Goal: Task Accomplishment & Management: Manage account settings

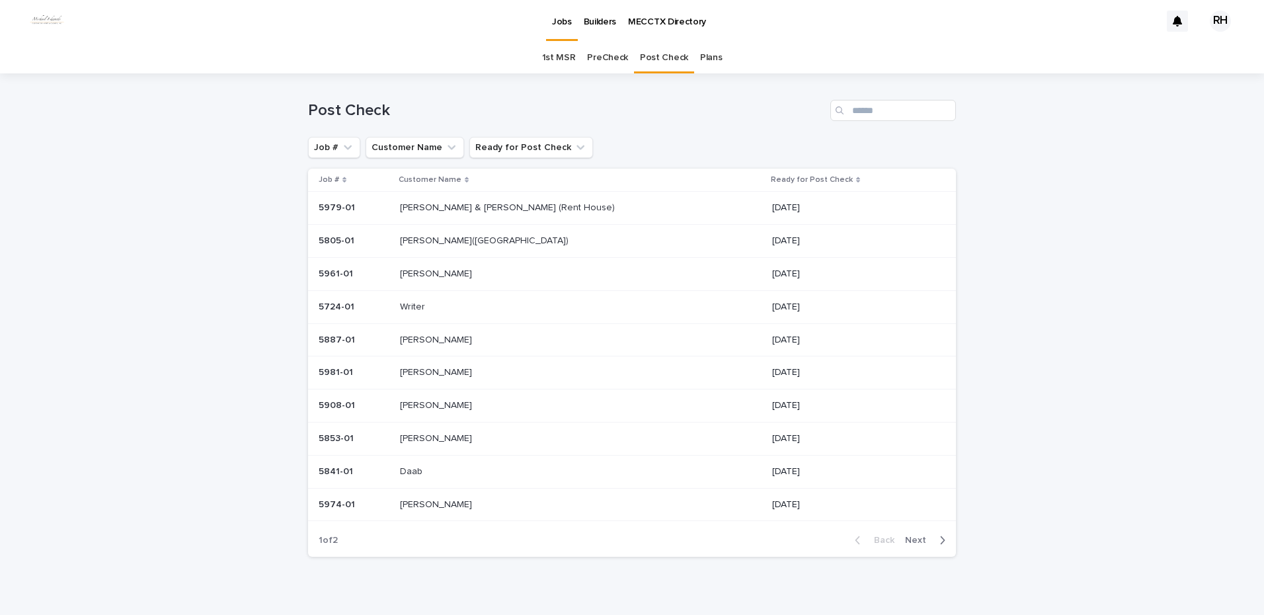
click at [439, 206] on p "[PERSON_NAME] & [PERSON_NAME] (Rent House)" at bounding box center [508, 207] width 217 height 14
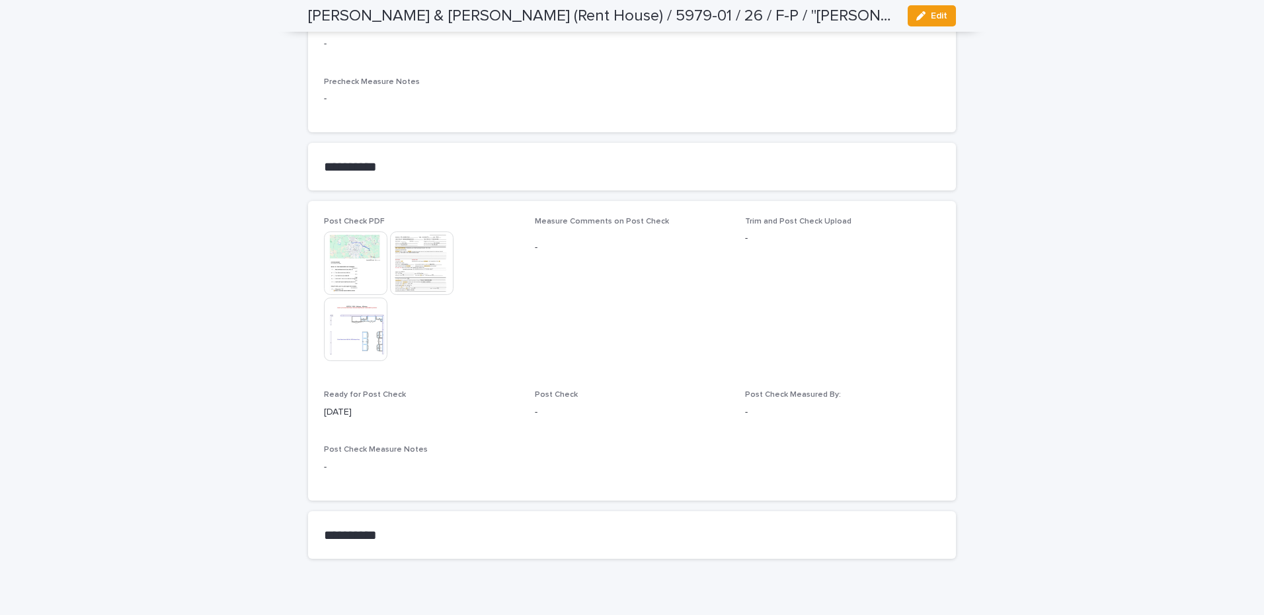
scroll to position [1130, 0]
drag, startPoint x: 927, startPoint y: 13, endPoint x: 914, endPoint y: 46, distance: 36.2
click at [931, 16] on span "Edit" at bounding box center [939, 15] width 17 height 9
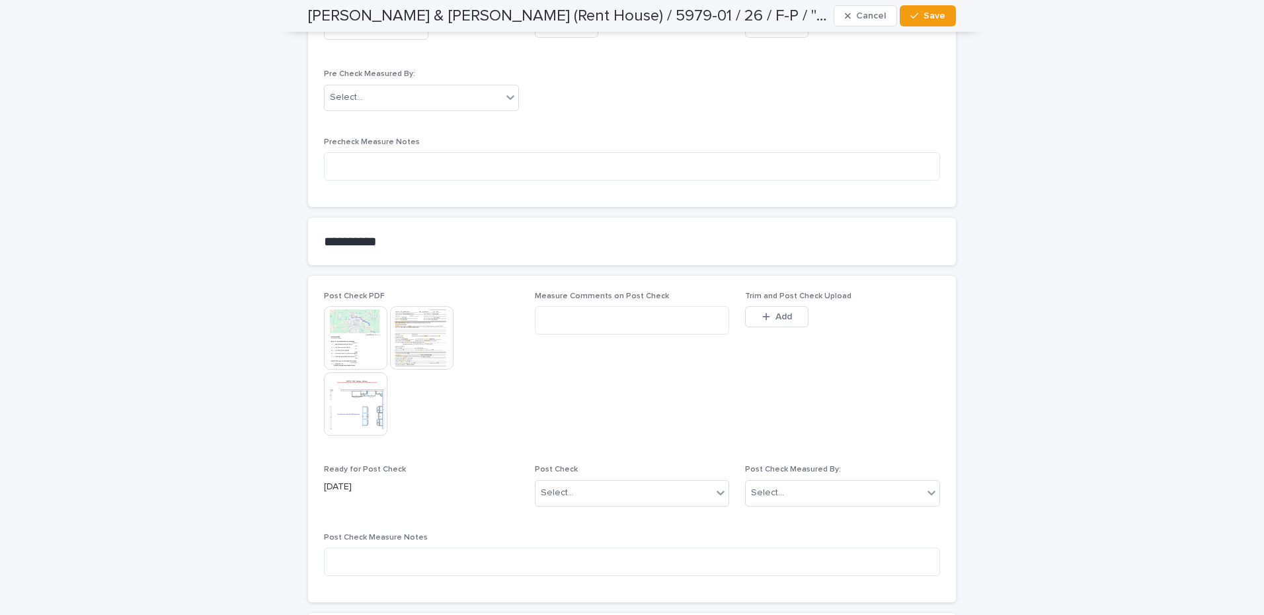
click at [775, 312] on span "Add" at bounding box center [783, 316] width 17 height 9
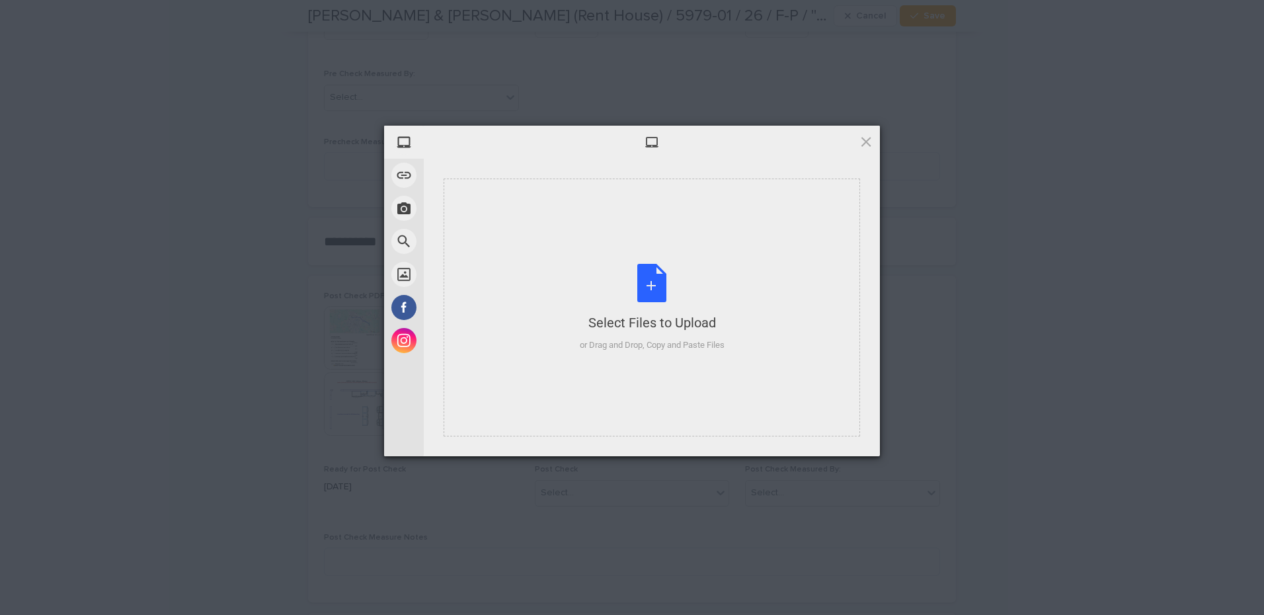
click at [635, 334] on div "Select Files to Upload or Drag and Drop, Copy and Paste Files" at bounding box center [652, 308] width 145 height 88
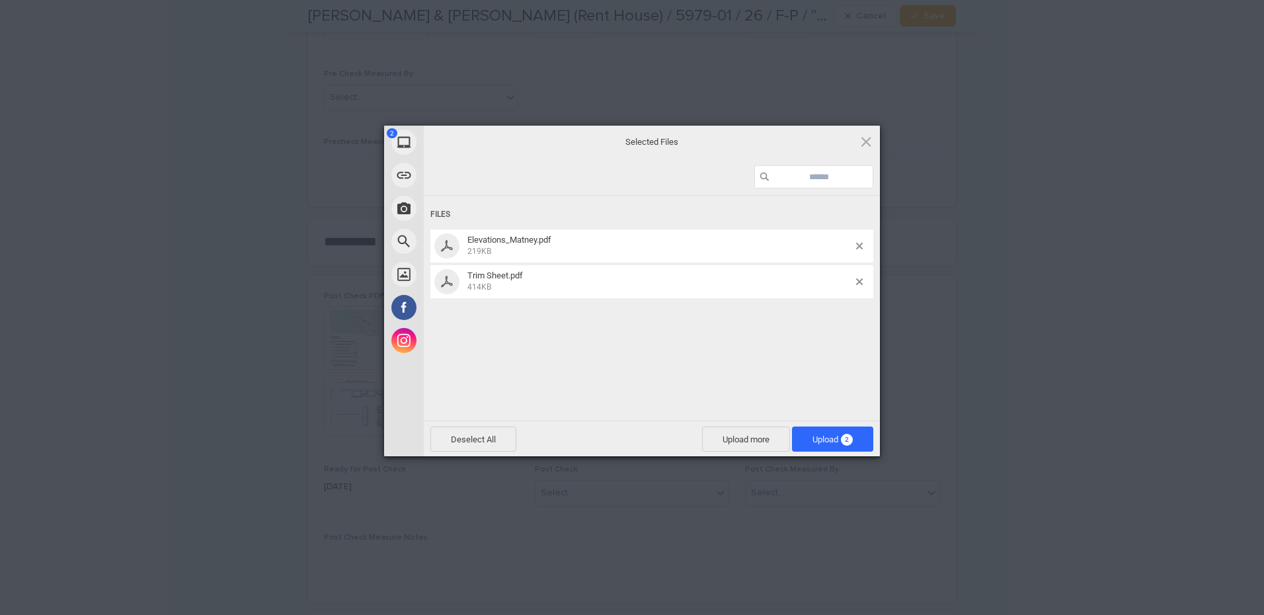
click at [813, 439] on span "Upload 2" at bounding box center [832, 439] width 40 height 10
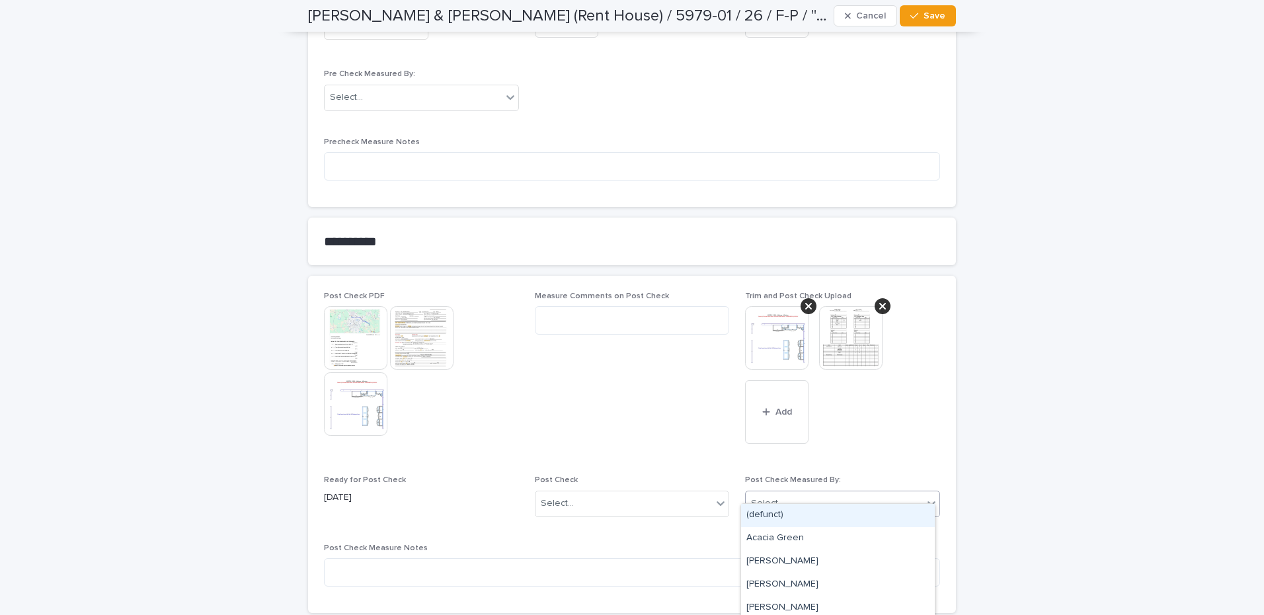
click at [797, 492] on div "Select..." at bounding box center [834, 503] width 177 height 22
type input "***"
click at [773, 512] on div "[PERSON_NAME]" at bounding box center [838, 515] width 194 height 23
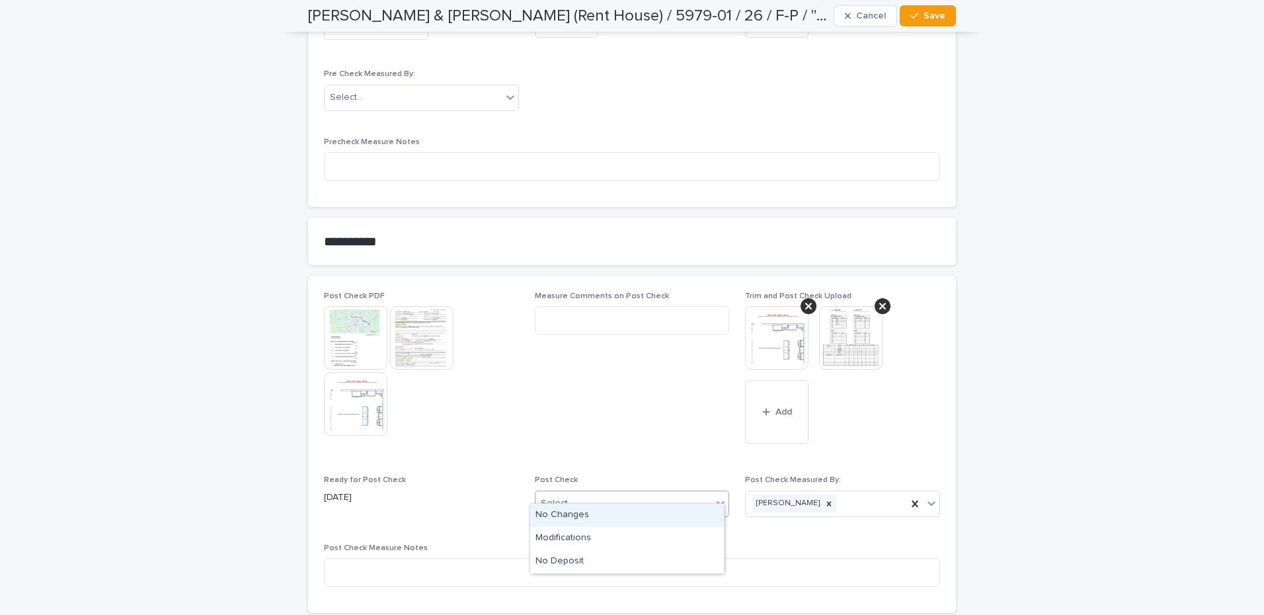
click at [593, 493] on div "Select..." at bounding box center [623, 503] width 177 height 22
click at [568, 539] on div "Modifications" at bounding box center [627, 538] width 194 height 23
click at [937, 17] on span "Save" at bounding box center [935, 15] width 22 height 9
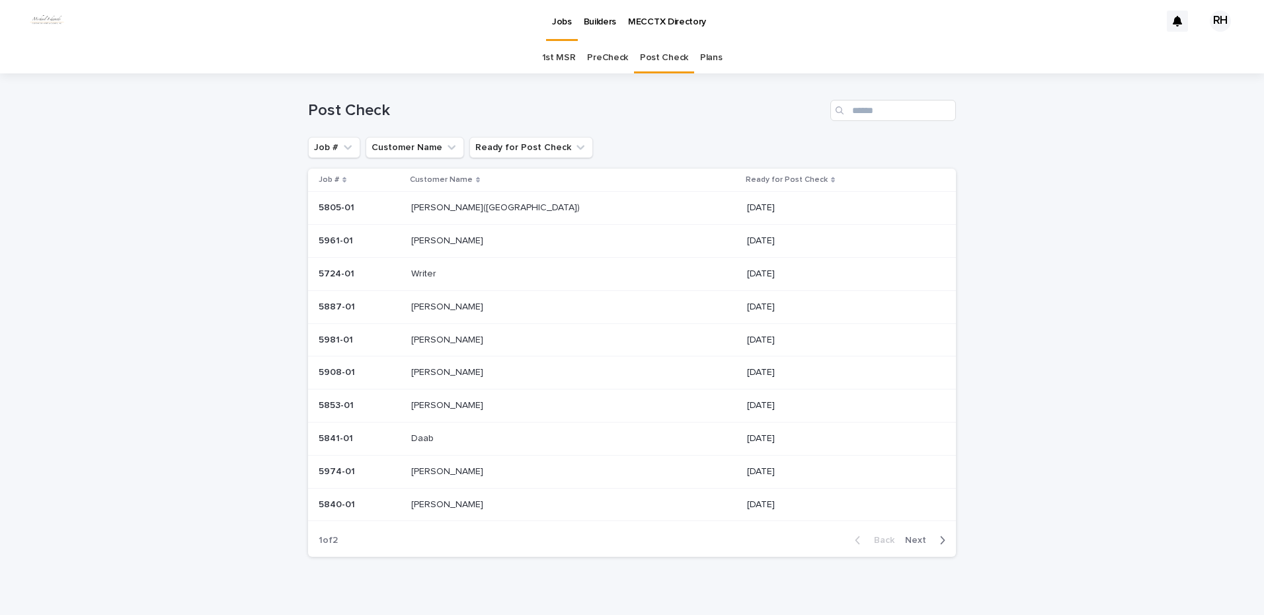
click at [916, 537] on span "Next" at bounding box center [919, 539] width 29 height 9
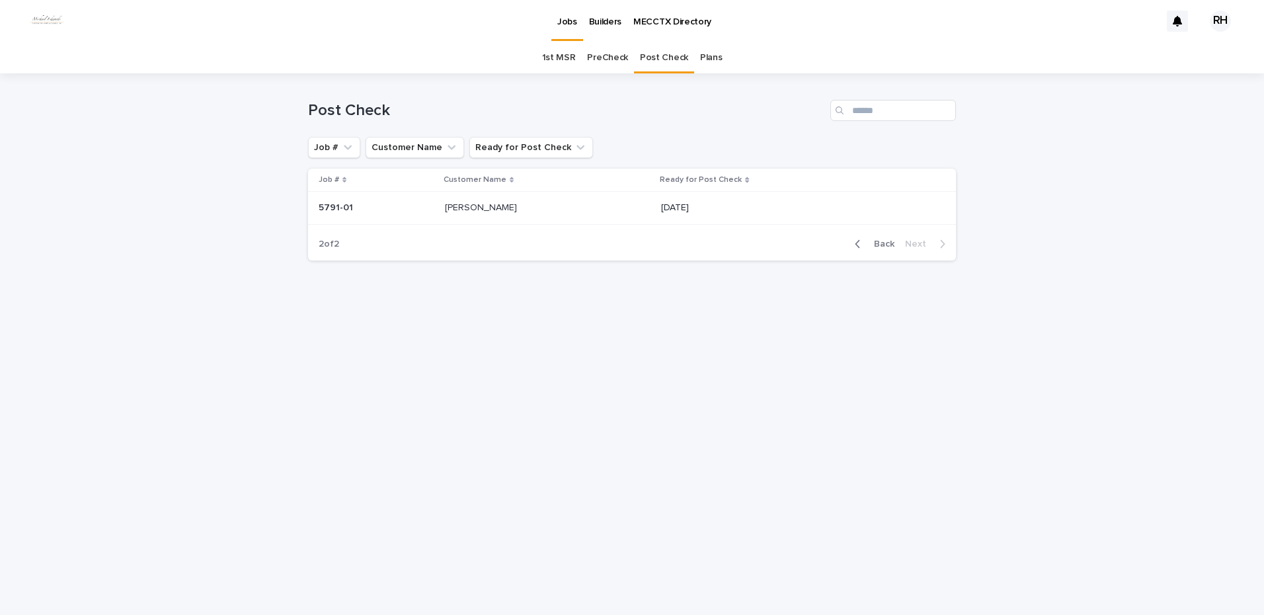
click at [892, 239] on span "Back" at bounding box center [880, 243] width 28 height 9
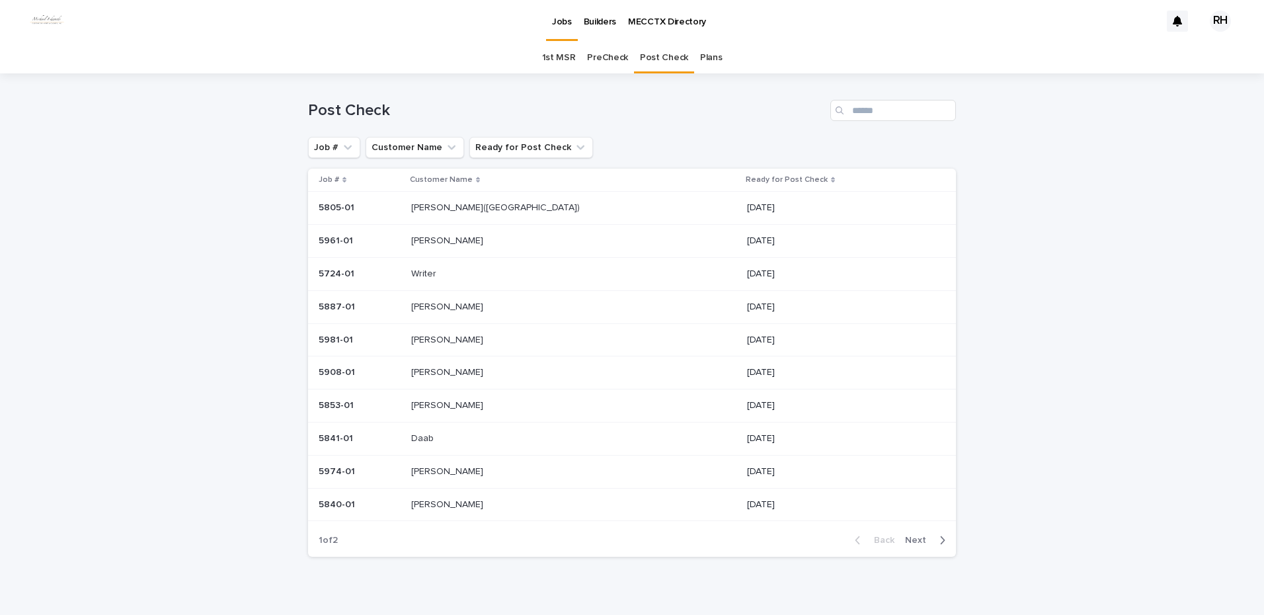
click at [451, 307] on p "[PERSON_NAME]" at bounding box center [448, 306] width 75 height 14
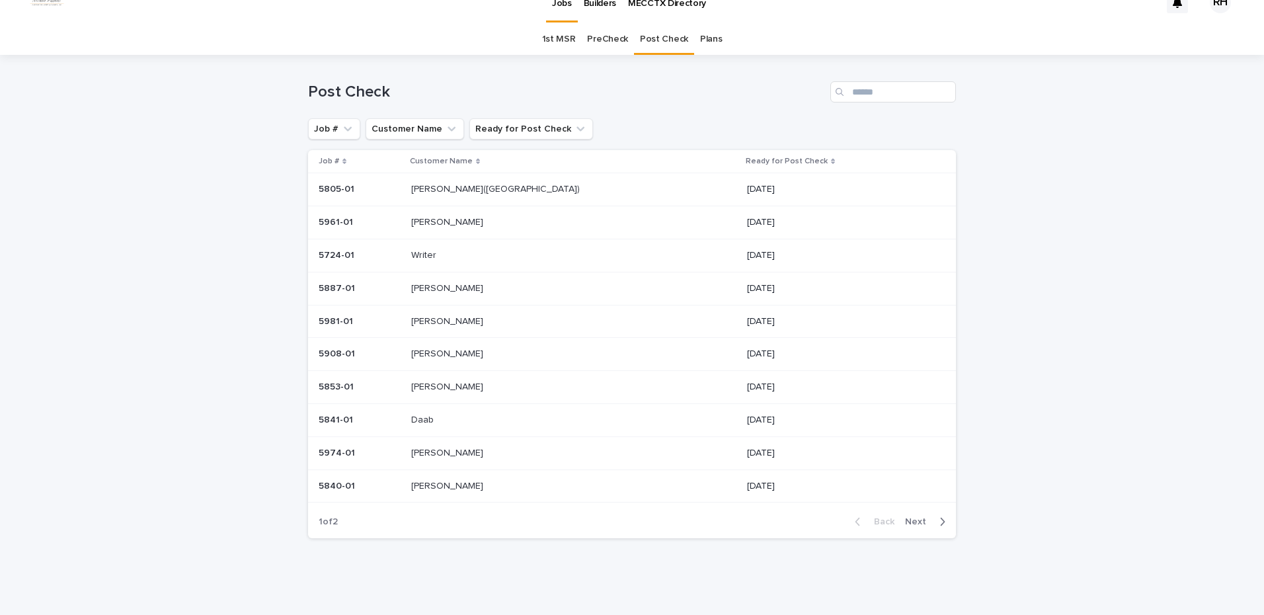
click at [444, 286] on p "[PERSON_NAME]" at bounding box center [448, 287] width 75 height 14
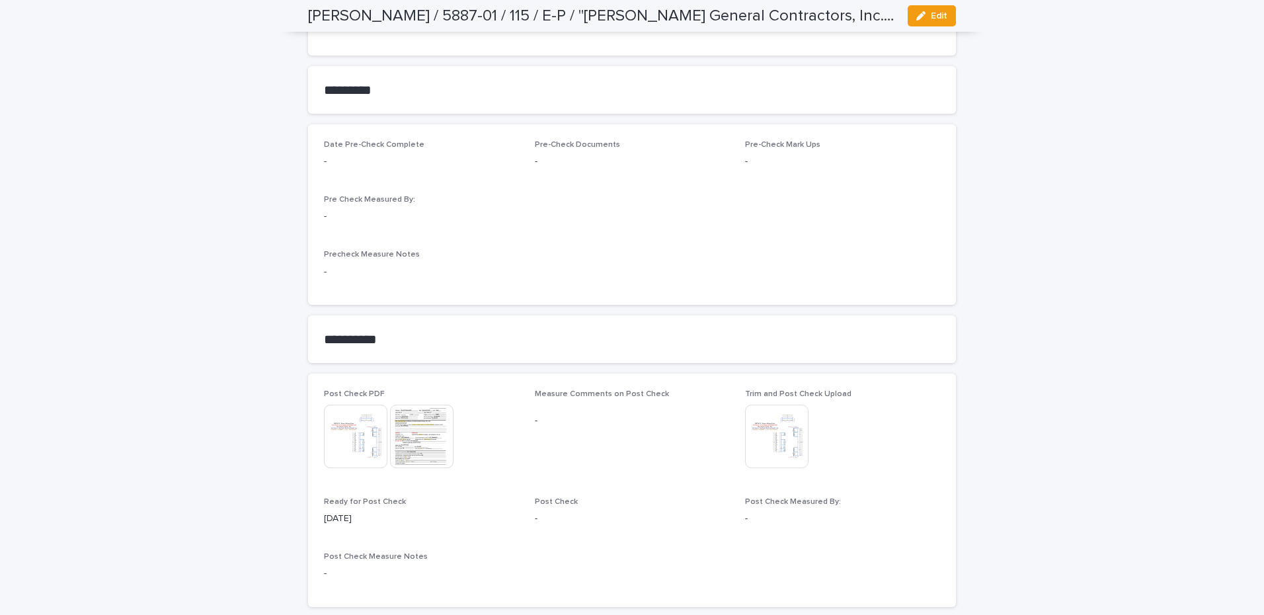
scroll to position [1226, 0]
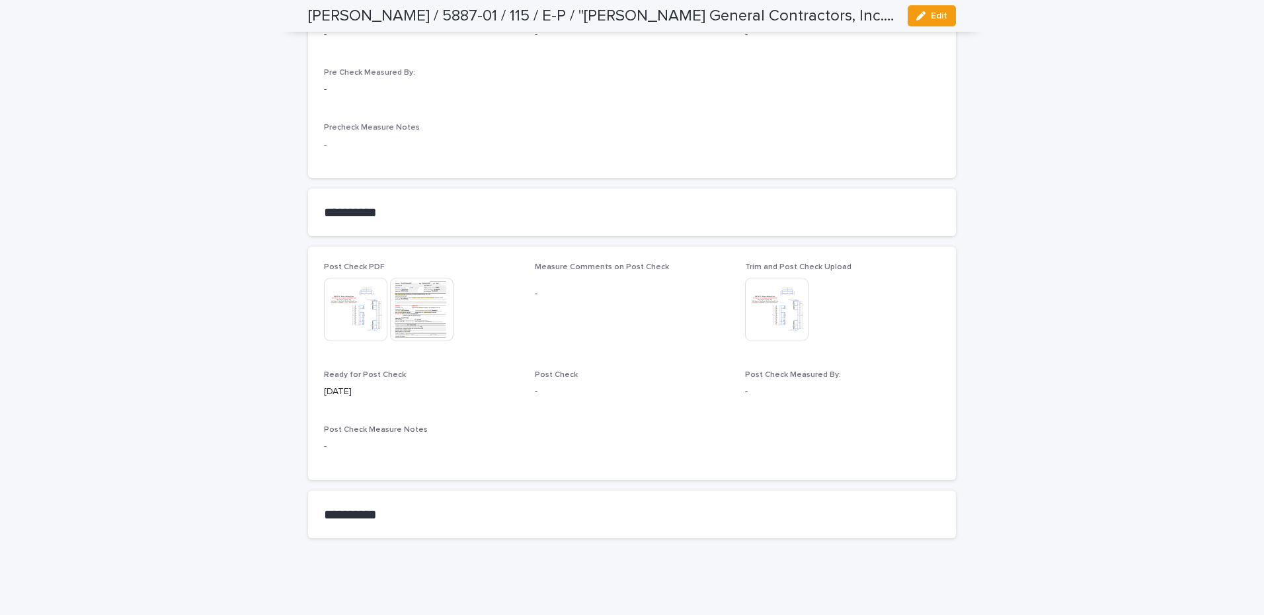
click at [775, 310] on img at bounding box center [776, 309] width 63 height 63
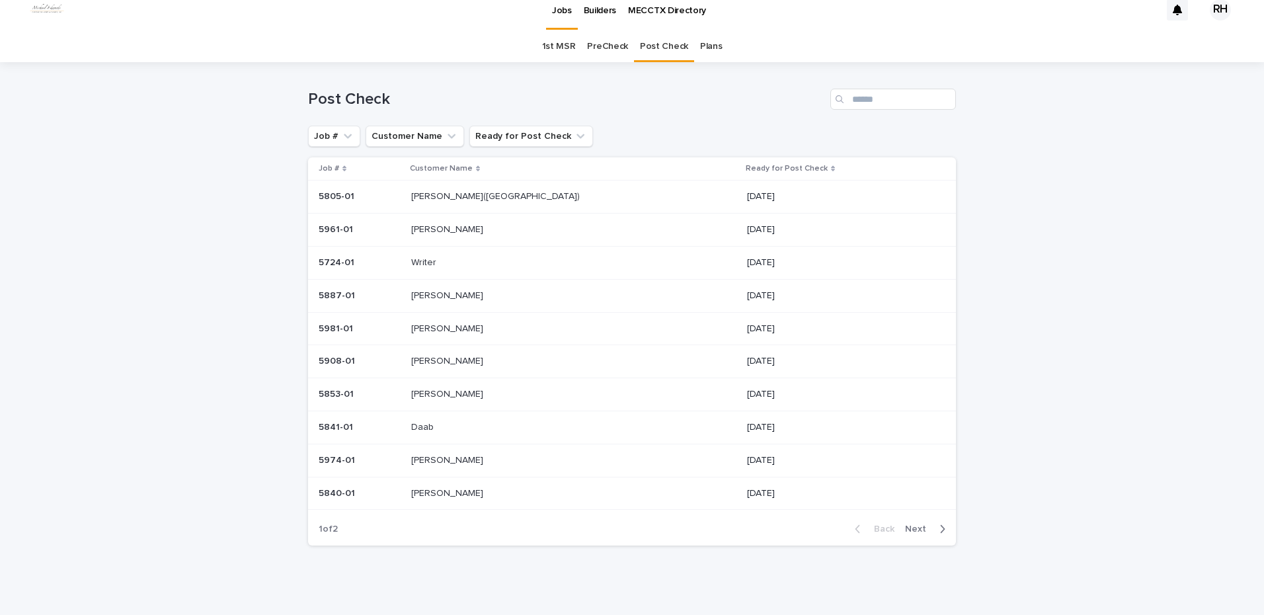
scroll to position [19, 0]
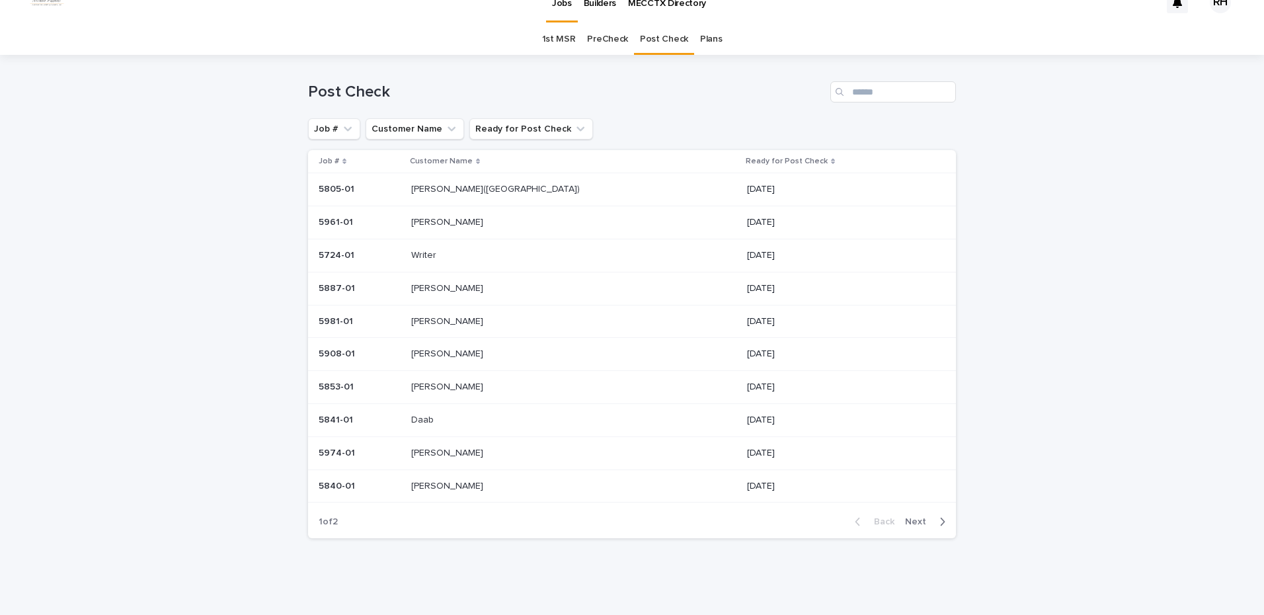
click at [446, 289] on p "[PERSON_NAME]" at bounding box center [448, 287] width 75 height 14
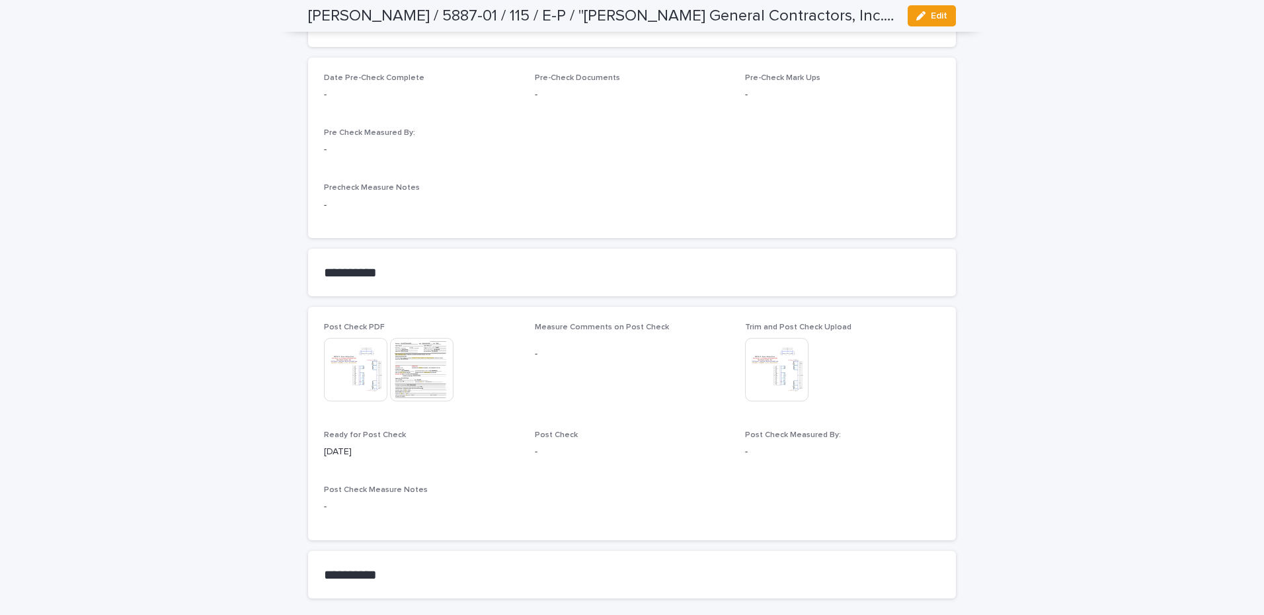
scroll to position [1226, 0]
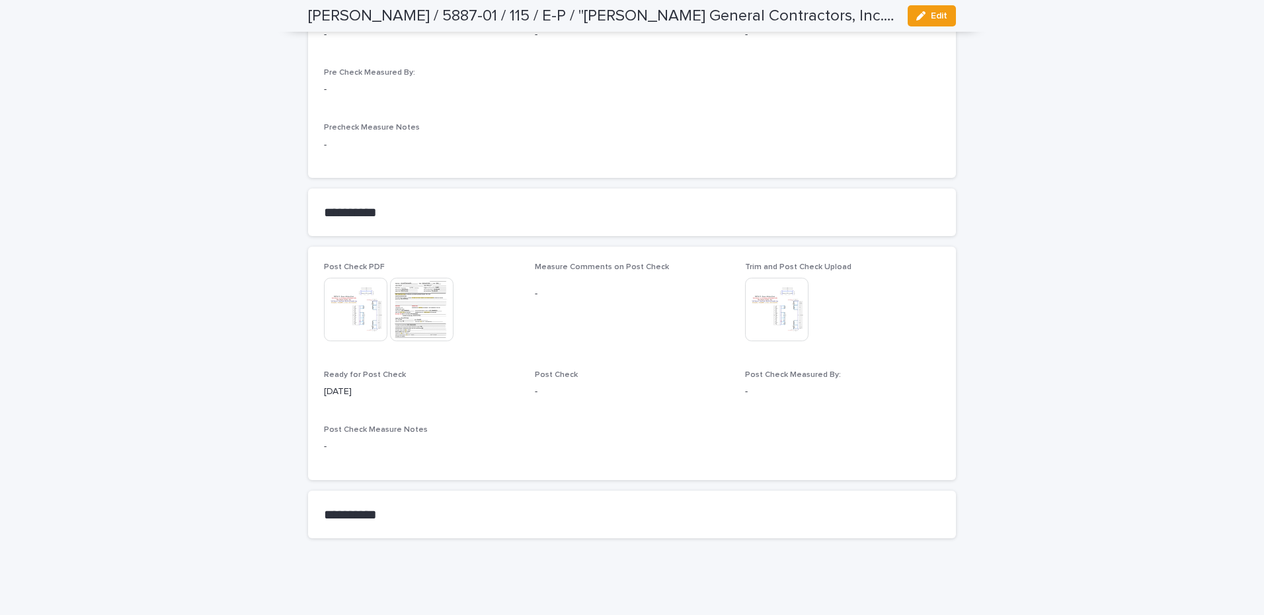
click at [354, 307] on img at bounding box center [355, 309] width 63 height 63
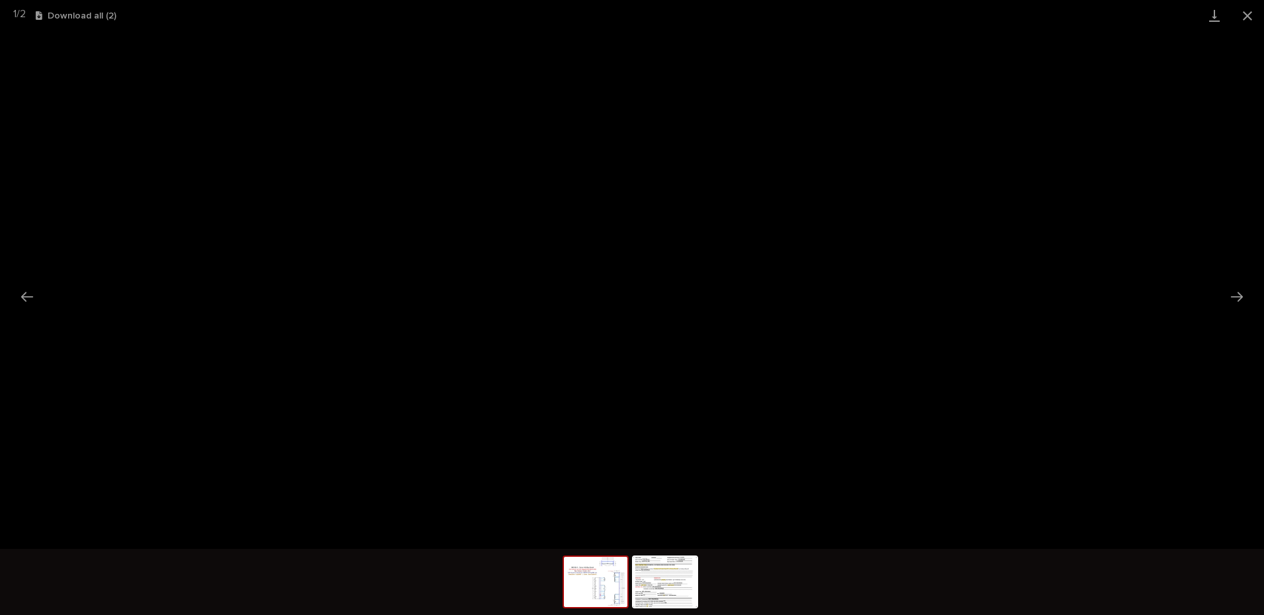
drag, startPoint x: 1245, startPoint y: 15, endPoint x: 1232, endPoint y: 25, distance: 16.9
click at [1232, 25] on button "Close gallery" at bounding box center [1247, 15] width 33 height 31
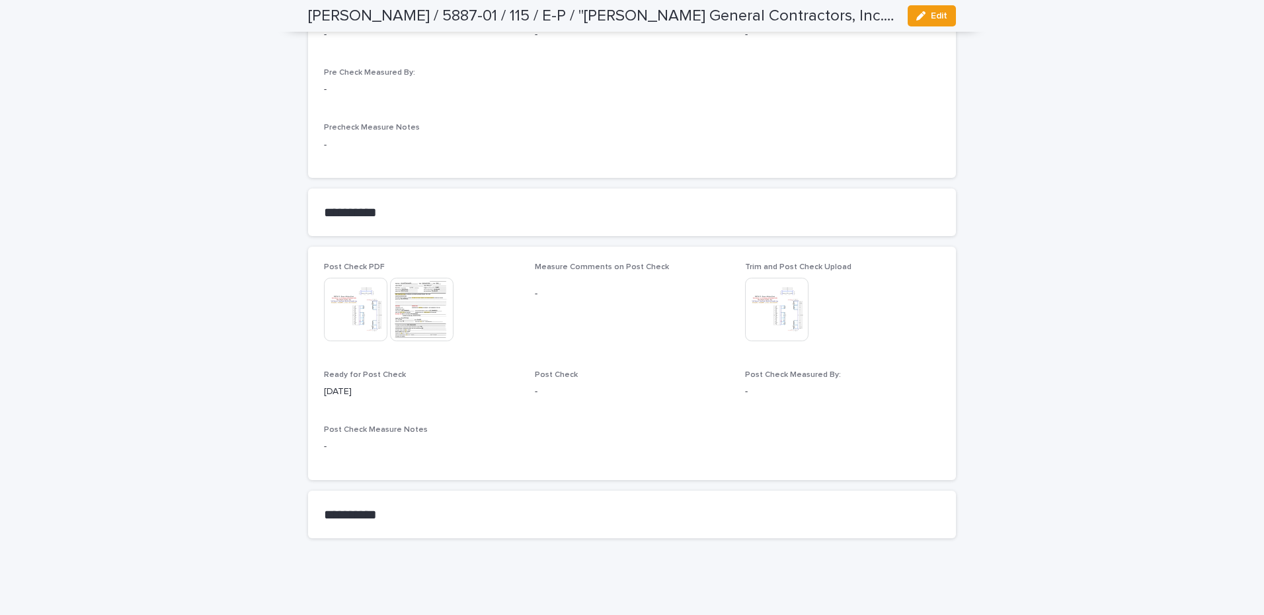
click at [787, 315] on img at bounding box center [776, 309] width 63 height 63
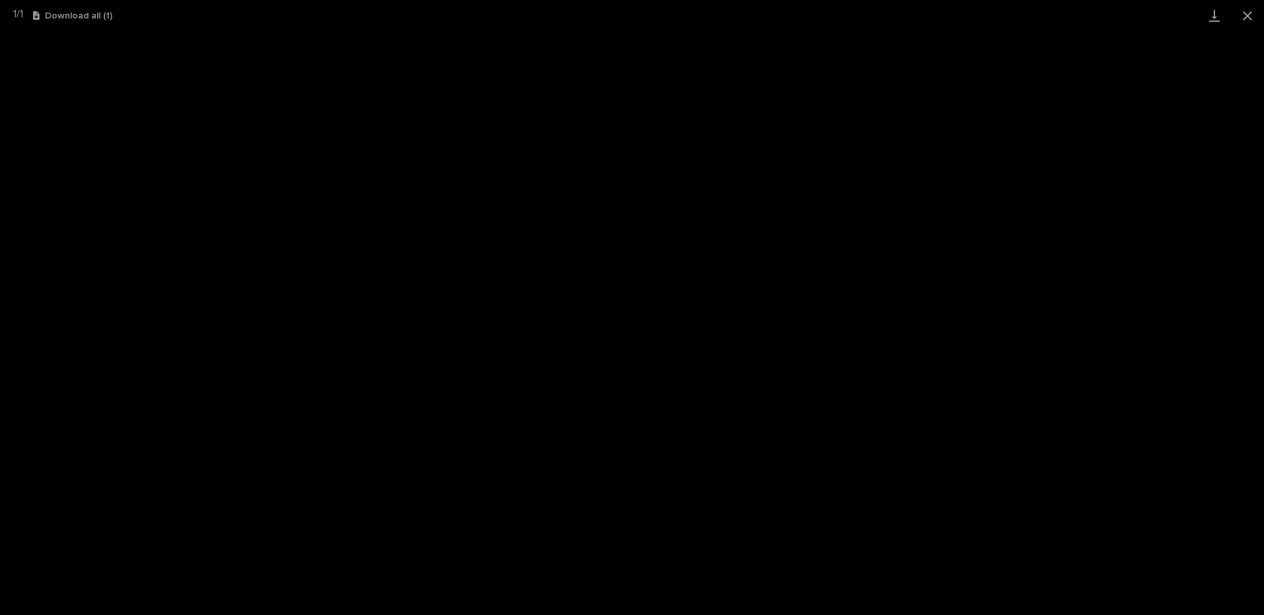
drag, startPoint x: 1245, startPoint y: 15, endPoint x: 1236, endPoint y: 22, distance: 12.2
click at [1243, 17] on button "Close gallery" at bounding box center [1247, 15] width 33 height 31
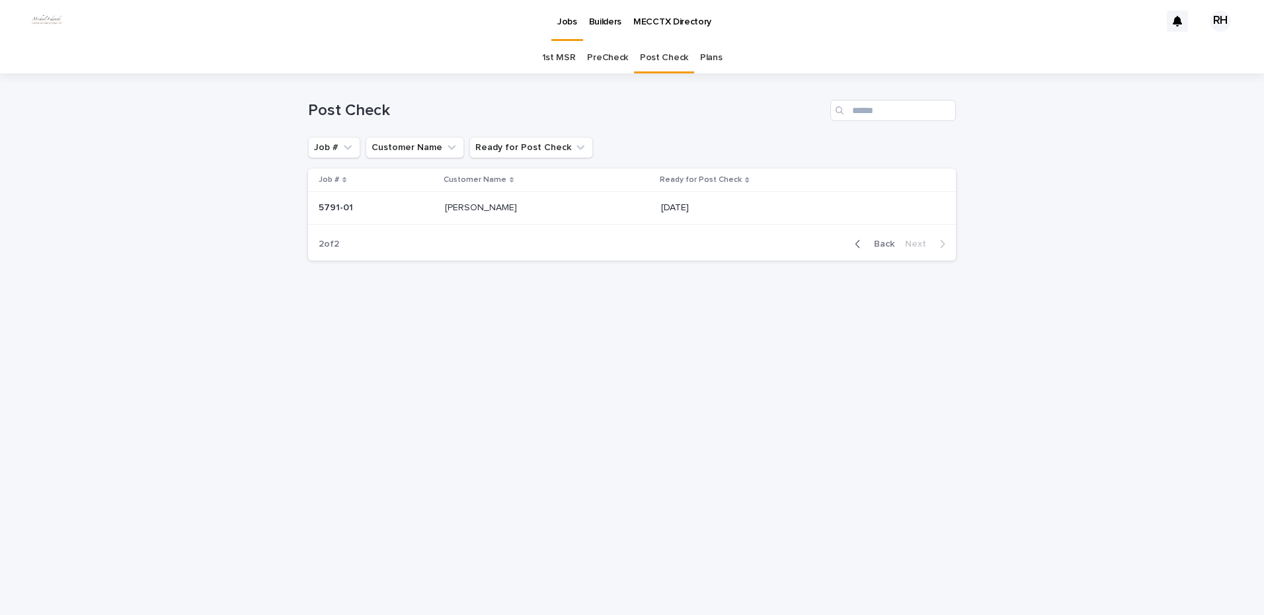
click at [885, 241] on span "Back" at bounding box center [880, 243] width 28 height 9
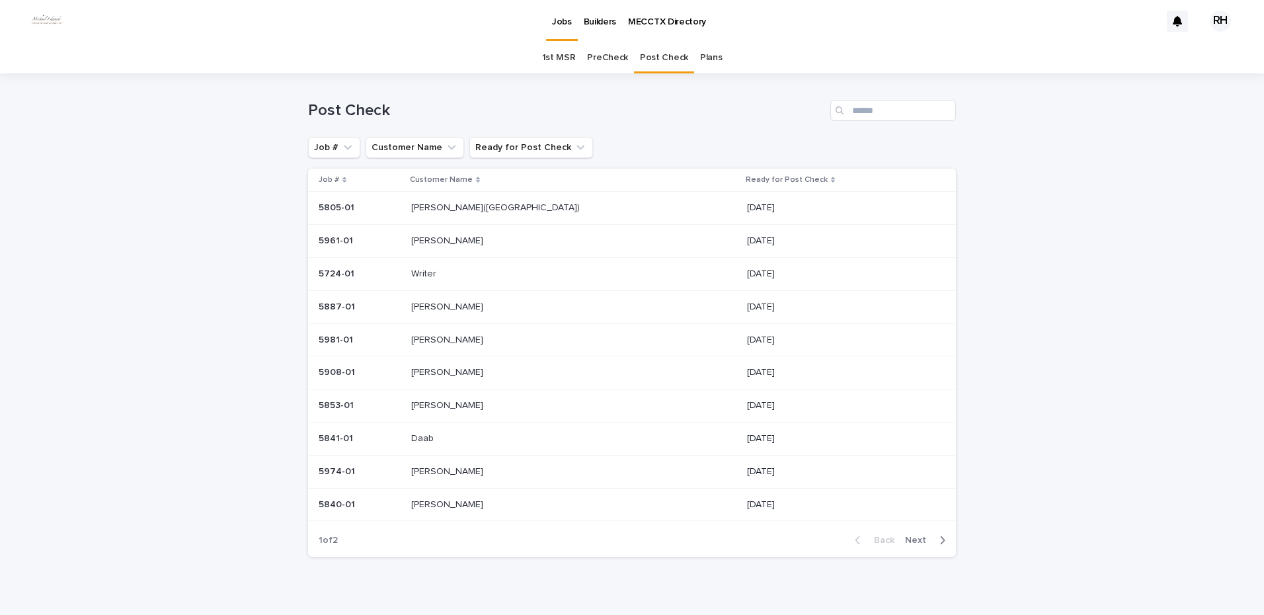
click at [458, 208] on p "[PERSON_NAME]([GEOGRAPHIC_DATA])" at bounding box center [496, 207] width 171 height 14
